Goal: Navigation & Orientation: Go to known website

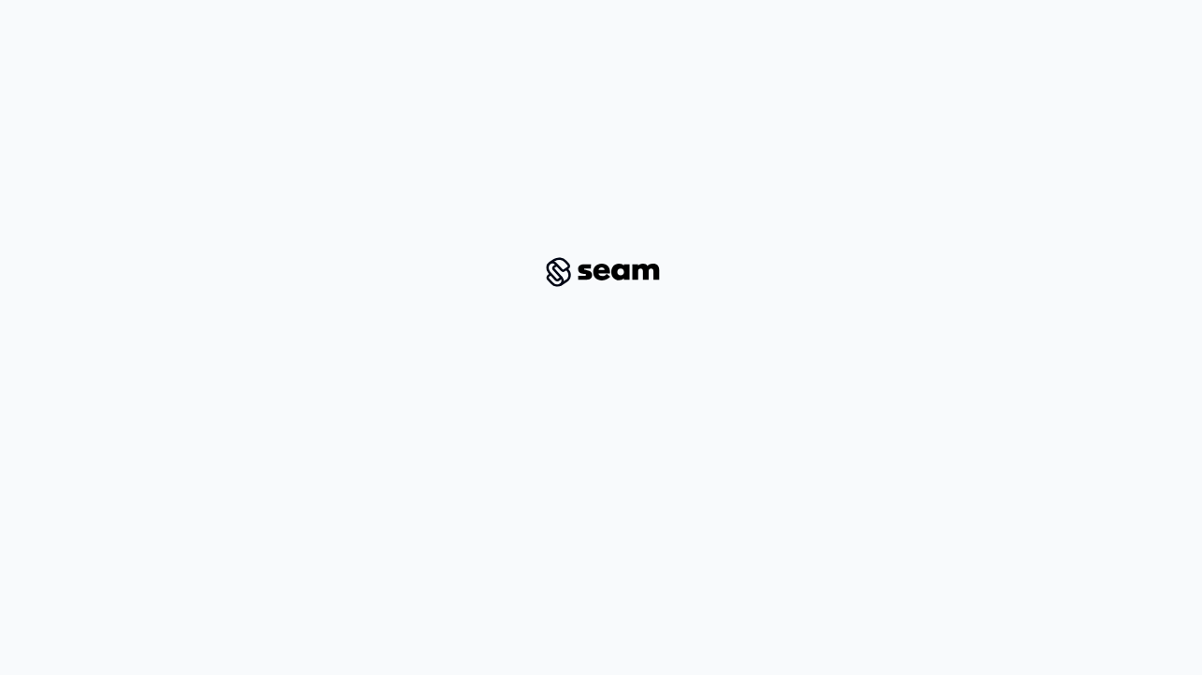
click at [593, 270] on img at bounding box center [601, 271] width 137 height 39
click at [531, 32] on div at bounding box center [532, 34] width 26 height 26
click at [535, 31] on div at bounding box center [532, 34] width 26 height 26
click at [537, 36] on div at bounding box center [532, 34] width 26 height 26
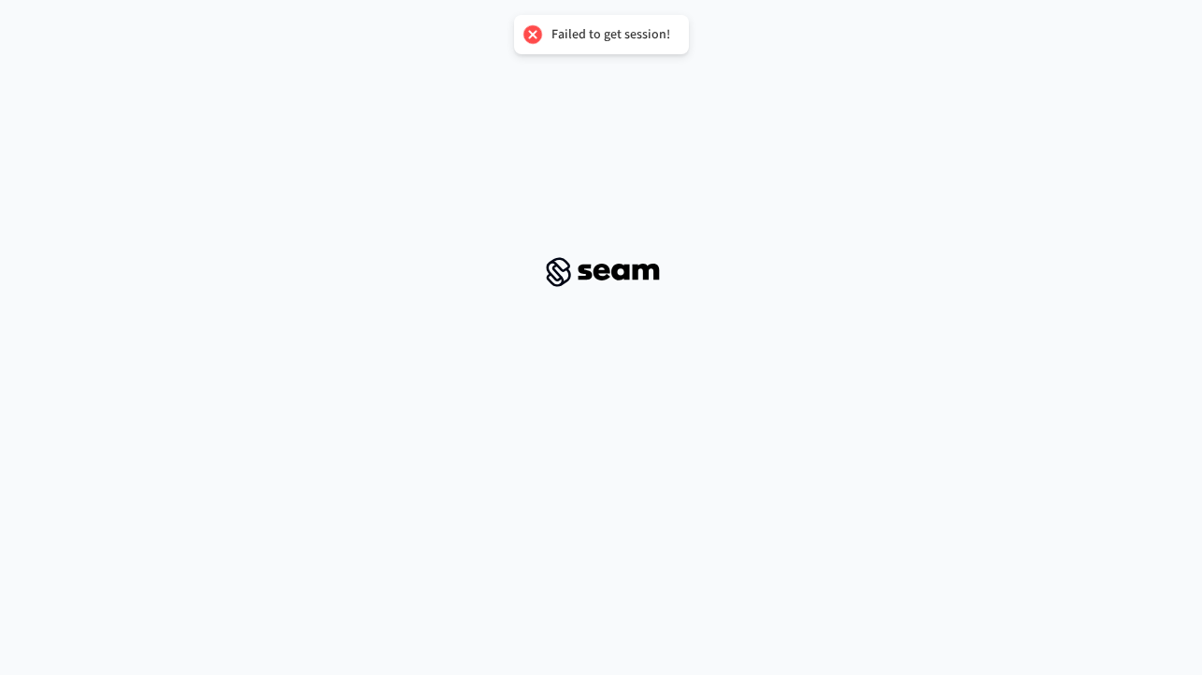
click at [535, 37] on div at bounding box center [532, 34] width 26 height 26
drag, startPoint x: 535, startPoint y: 37, endPoint x: 350, endPoint y: 17, distance: 186.2
click at [527, 37] on div at bounding box center [532, 34] width 26 height 26
